Goal: Navigation & Orientation: Find specific page/section

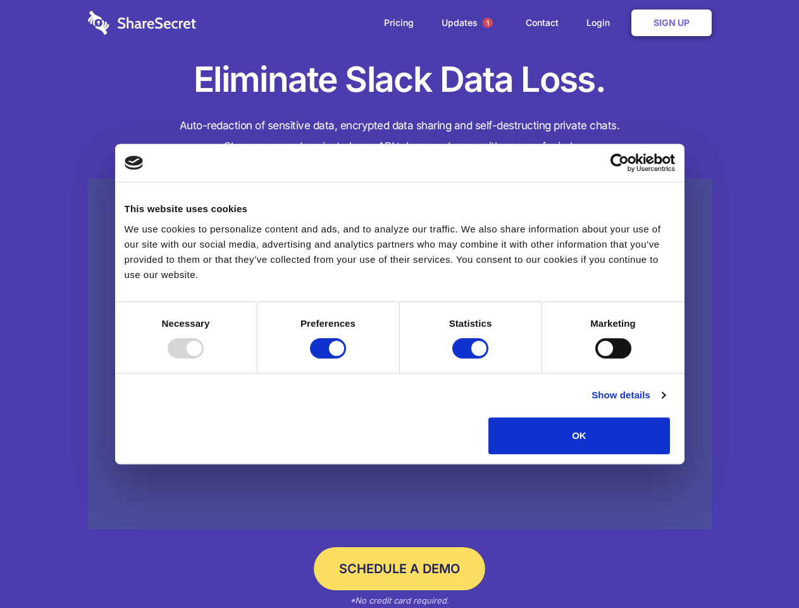
click at [204, 358] on div at bounding box center [186, 348] width 36 height 20
click at [346, 358] on input "Preferences" at bounding box center [328, 348] width 36 height 20
checkbox input "false"
click at [472, 358] on input "Statistics" at bounding box center [471, 348] width 36 height 20
checkbox input "false"
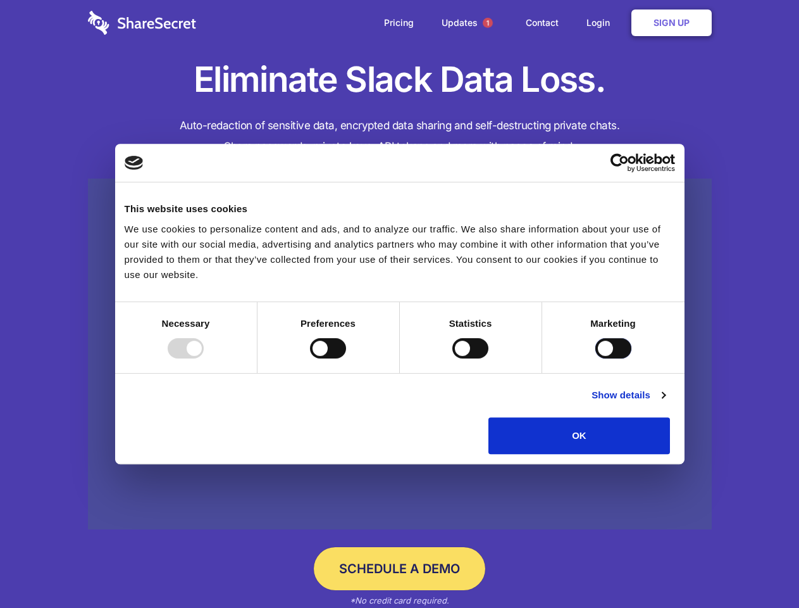
click at [596, 358] on input "Marketing" at bounding box center [614, 348] width 36 height 20
checkbox input "true"
click at [665, 403] on link "Show details" at bounding box center [628, 394] width 73 height 15
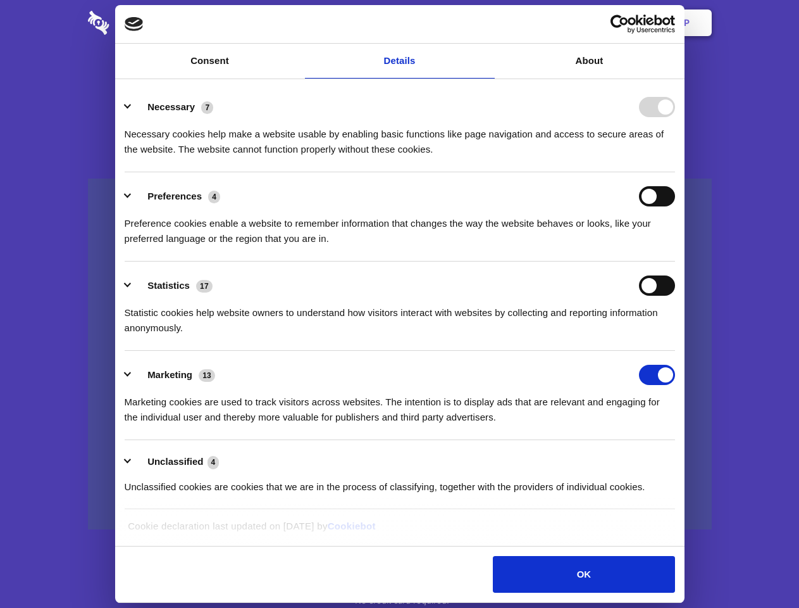
click at [675, 172] on li "Necessary 7 Necessary cookies help make a website usable by enabling basic func…" at bounding box center [400, 127] width 551 height 89
click at [487, 23] on span "1" at bounding box center [488, 23] width 10 height 10
